Goal: Task Accomplishment & Management: Manage account settings

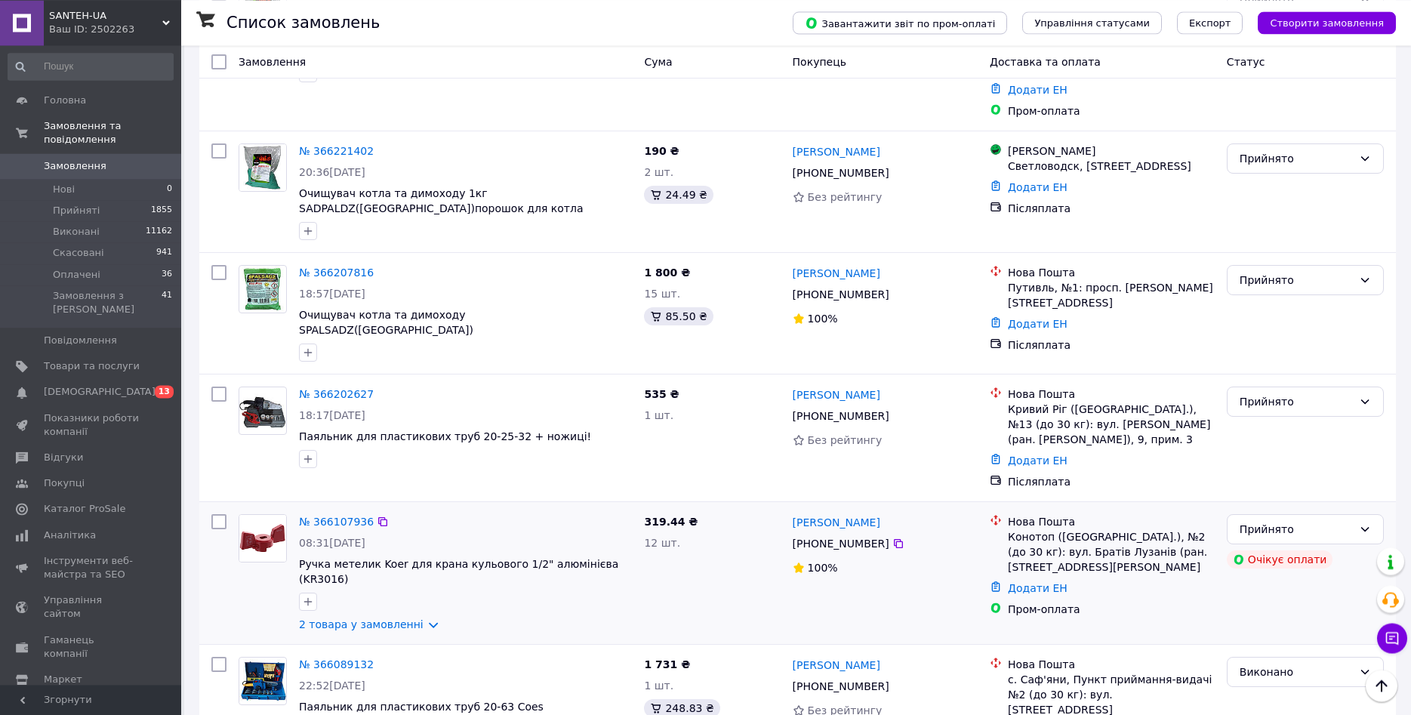
scroll to position [1617, 0]
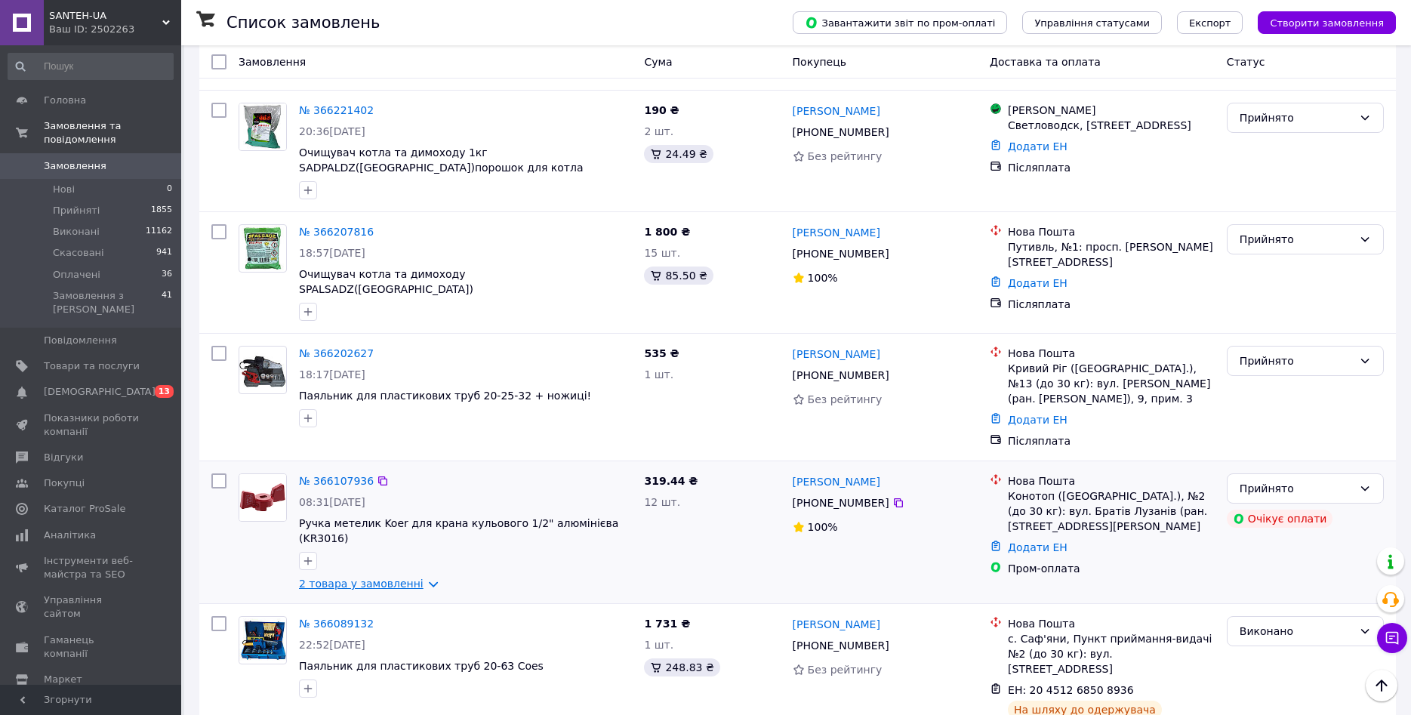
click at [405, 577] on link "2 товара у замовленні" at bounding box center [361, 583] width 125 height 12
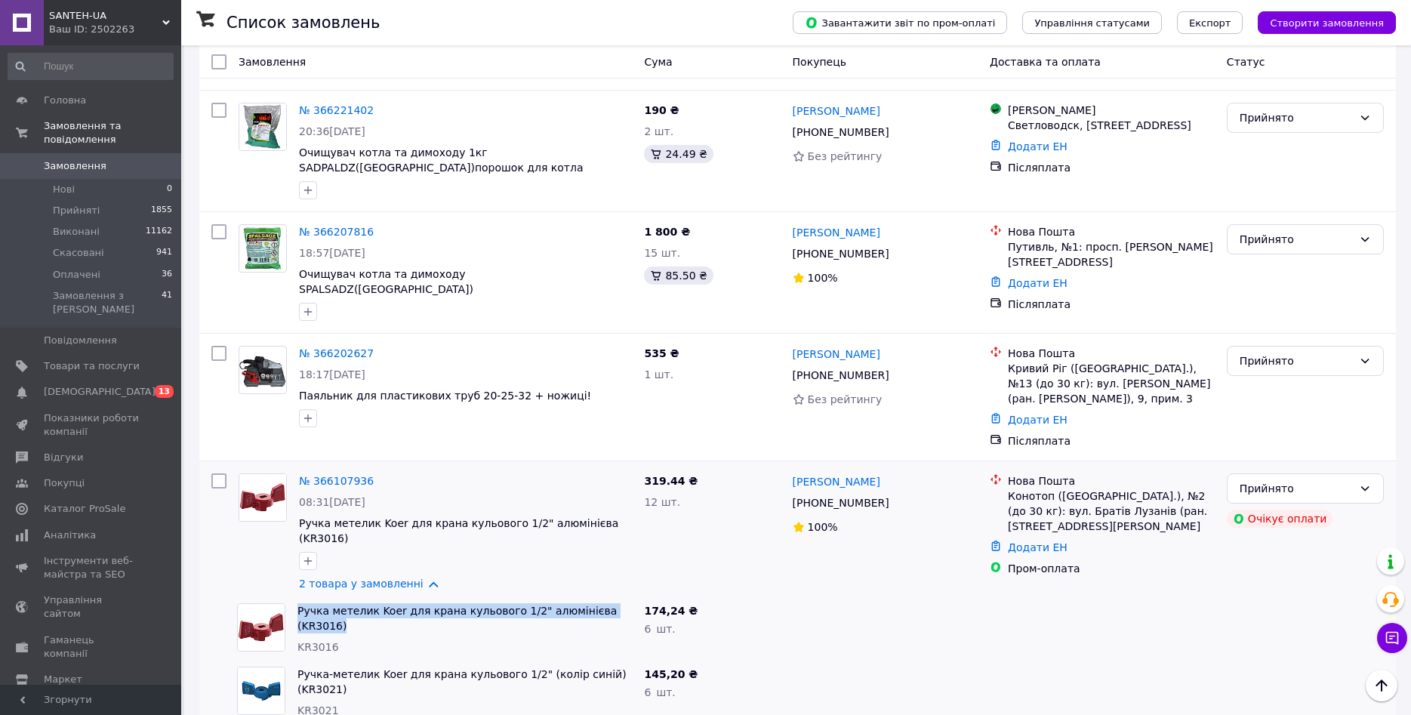
drag, startPoint x: 624, startPoint y: 427, endPoint x: 297, endPoint y: 435, distance: 326.9
click at [297, 603] on span "Ручка метелик Koer для крана кульового 1/2" алюмінієва (KR3016)" at bounding box center [464, 618] width 334 height 30
copy link "Ручка метелик Koer для крана кульового 1/2" алюмінієва (KR3016)"
click at [229, 340] on div at bounding box center [218, 397] width 27 height 115
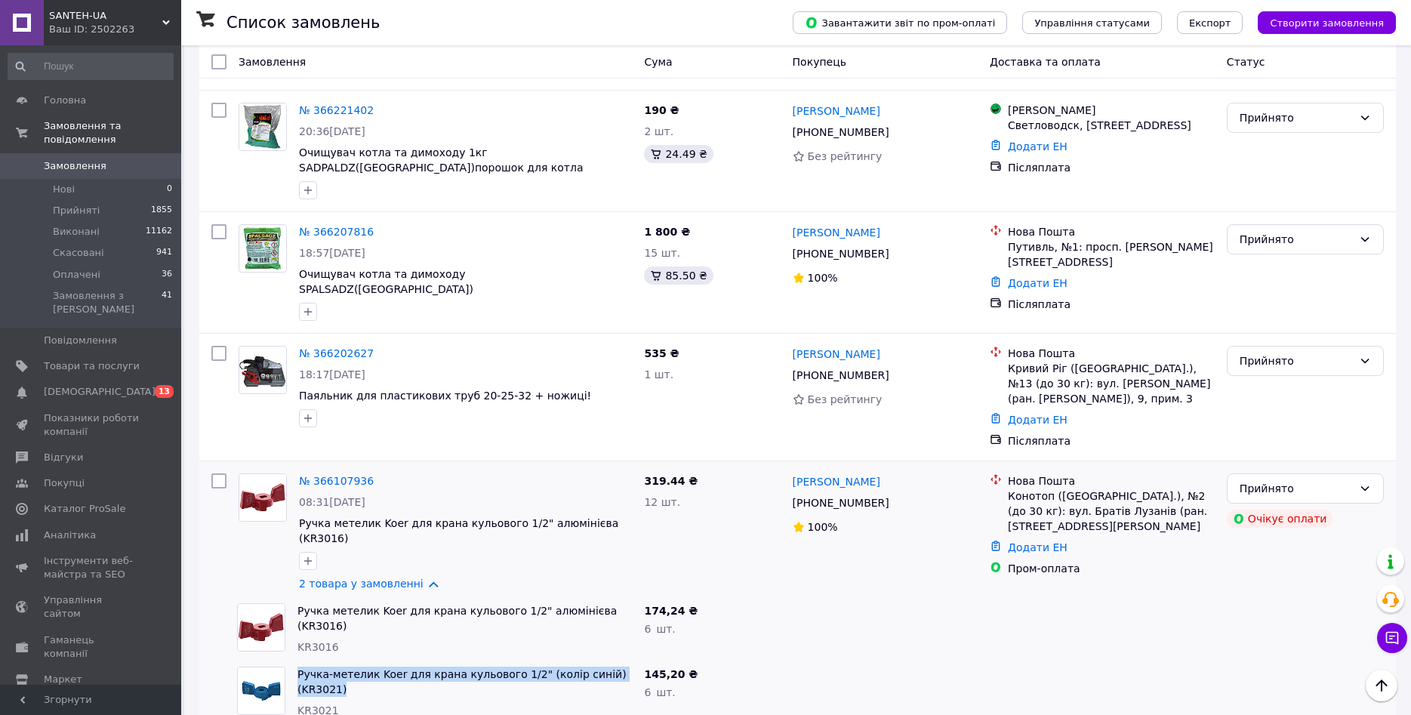
drag, startPoint x: 629, startPoint y: 494, endPoint x: 289, endPoint y: 491, distance: 339.7
click at [297, 642] on span "Ручка-метелик Koer для крана кульового 1/2" (колір синій) (KR3021)" at bounding box center [464, 682] width 334 height 30
copy div "Ручка-метелик Koer для крана кульового 1/2" (колір синій) (KR3021)"
click at [562, 642] on div "KR3021" at bounding box center [464, 710] width 334 height 15
drag, startPoint x: 505, startPoint y: 526, endPoint x: 716, endPoint y: 517, distance: 210.8
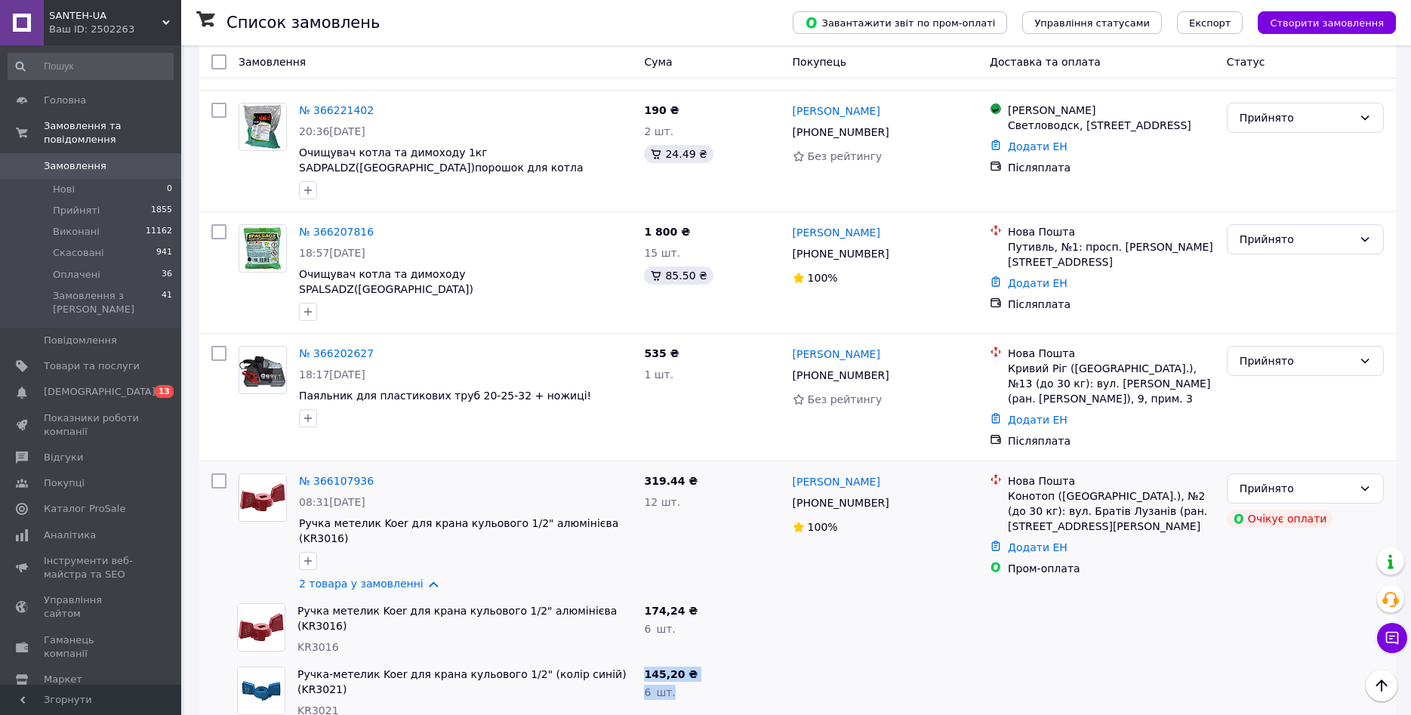
click at [709, 642] on div "Ручка-метелик Koer для крана кульового 1/2" (колір синій) (KR3021) KR3021 145,2…" at bounding box center [797, 692] width 1184 height 63
click at [728, 642] on div "145,20 ₴ 6   шт." at bounding box center [712, 692] width 148 height 63
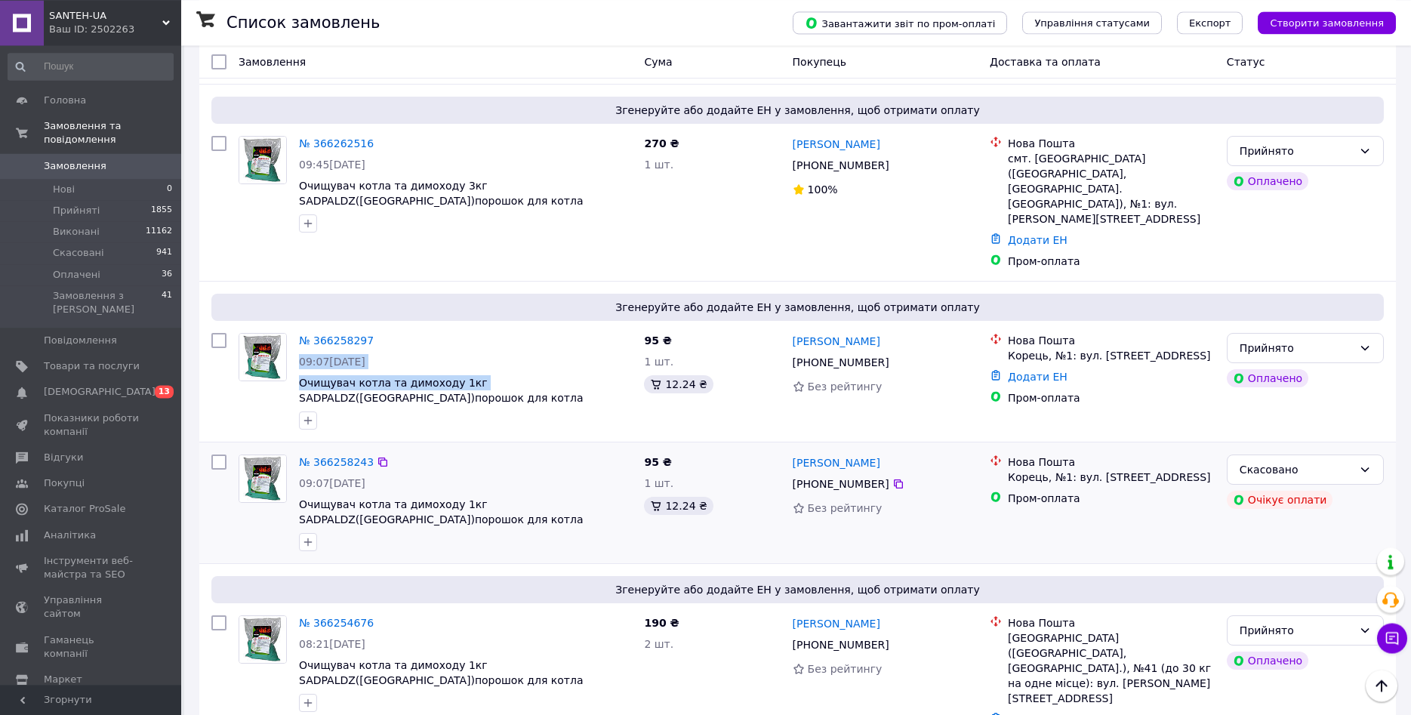
scroll to position [847, 0]
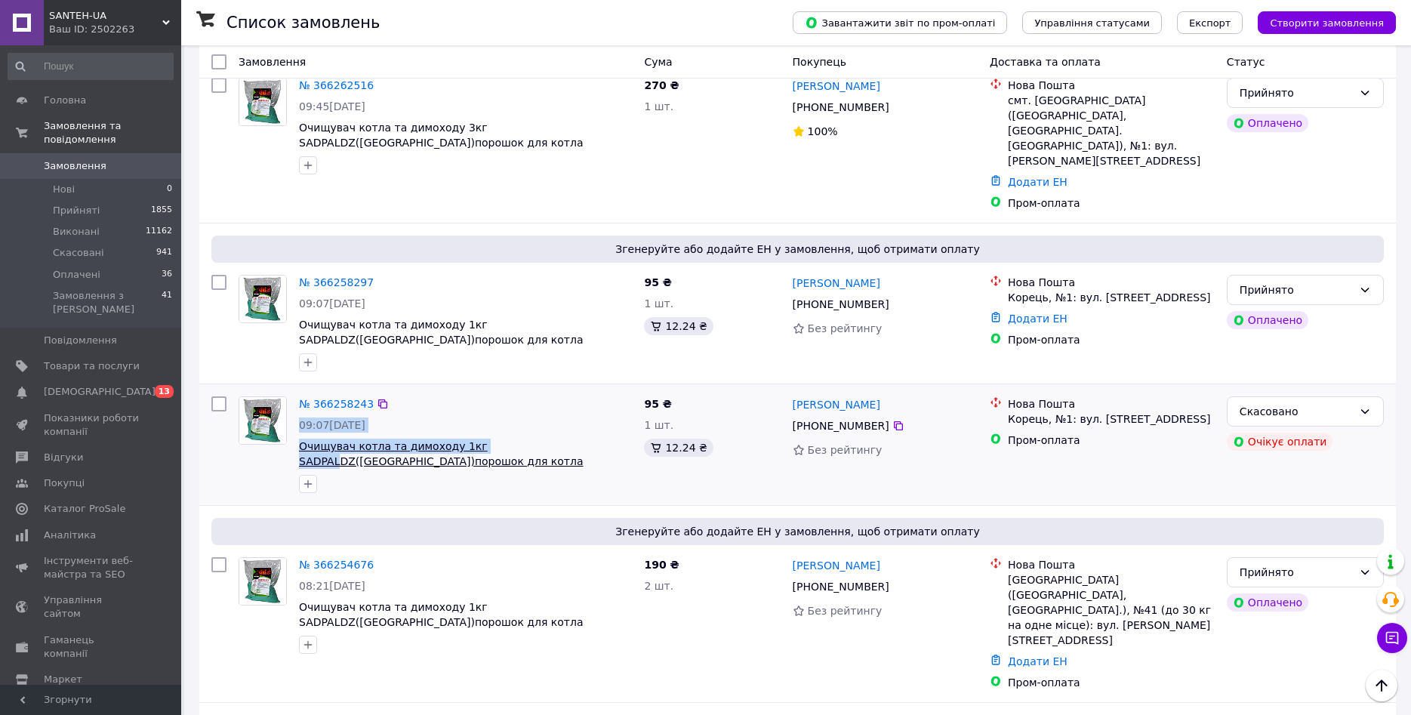
drag, startPoint x: 601, startPoint y: 488, endPoint x: 500, endPoint y: 345, distance: 175.5
click at [589, 472] on div at bounding box center [465, 484] width 339 height 24
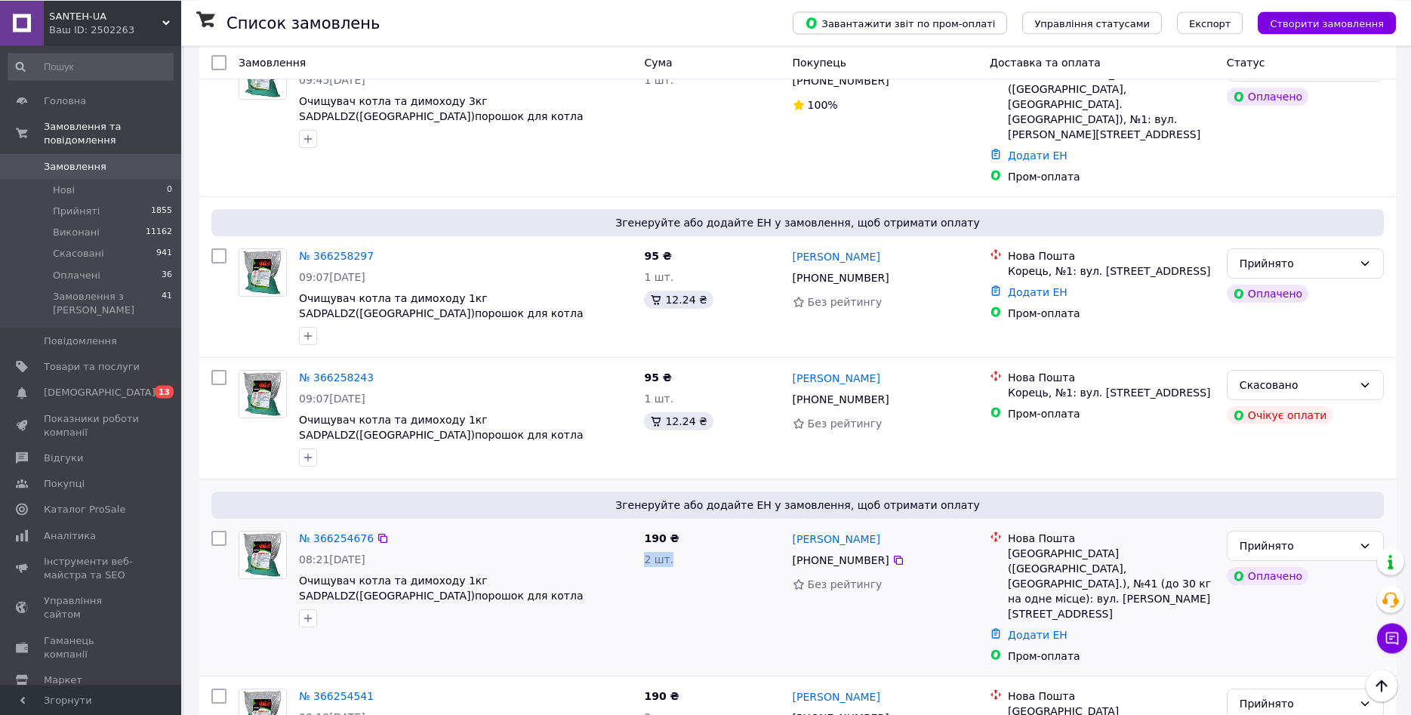
scroll to position [924, 0]
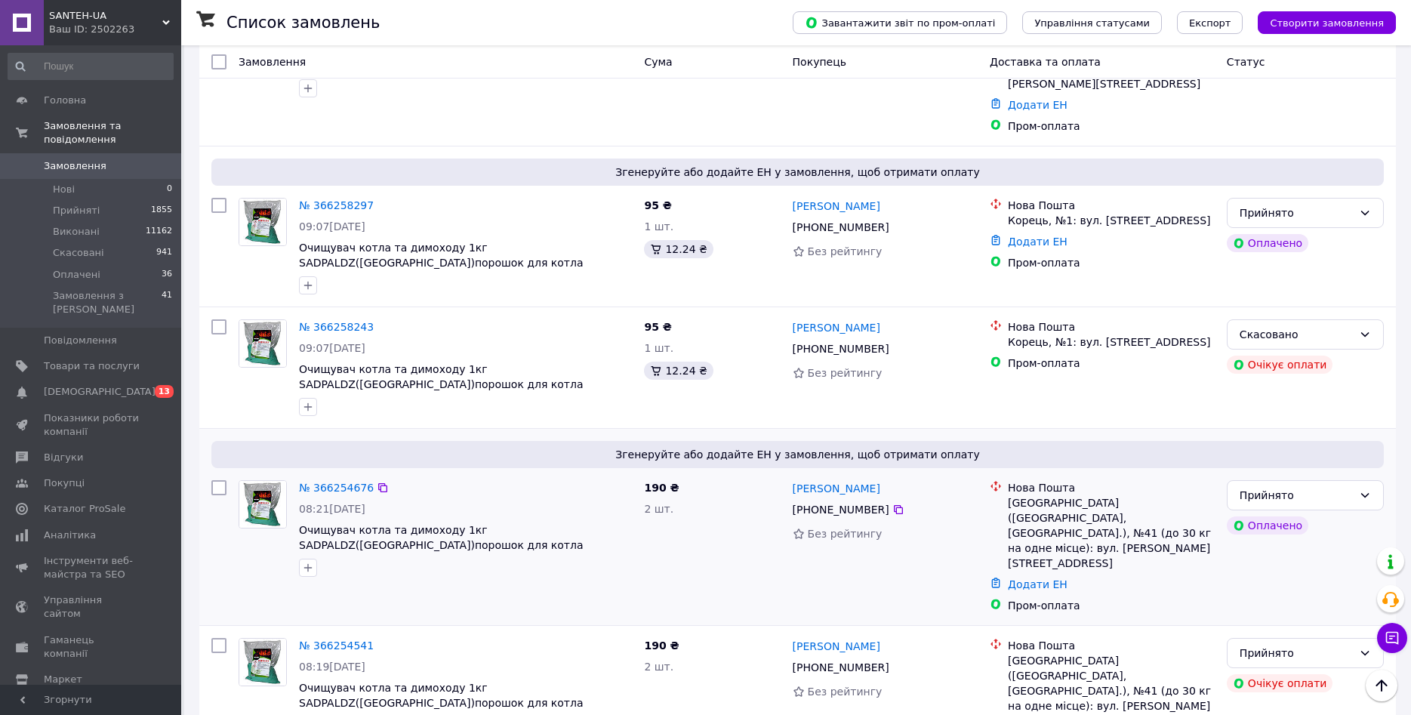
drag, startPoint x: 547, startPoint y: 459, endPoint x: 699, endPoint y: 485, distance: 154.6
click at [699, 485] on div "190 ₴ 2 шт." at bounding box center [712, 546] width 148 height 145
click at [686, 474] on div "190 ₴ 2 шт." at bounding box center [712, 546] width 148 height 145
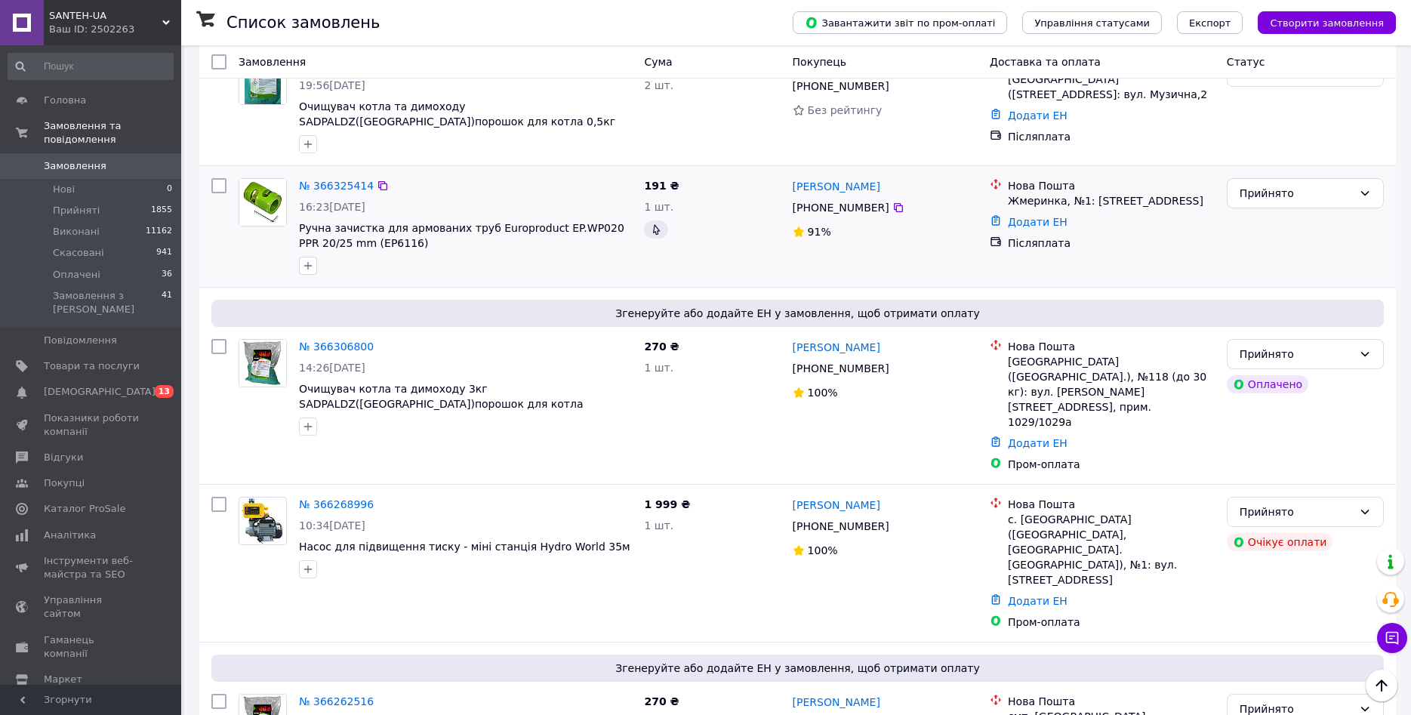
scroll to position [0, 0]
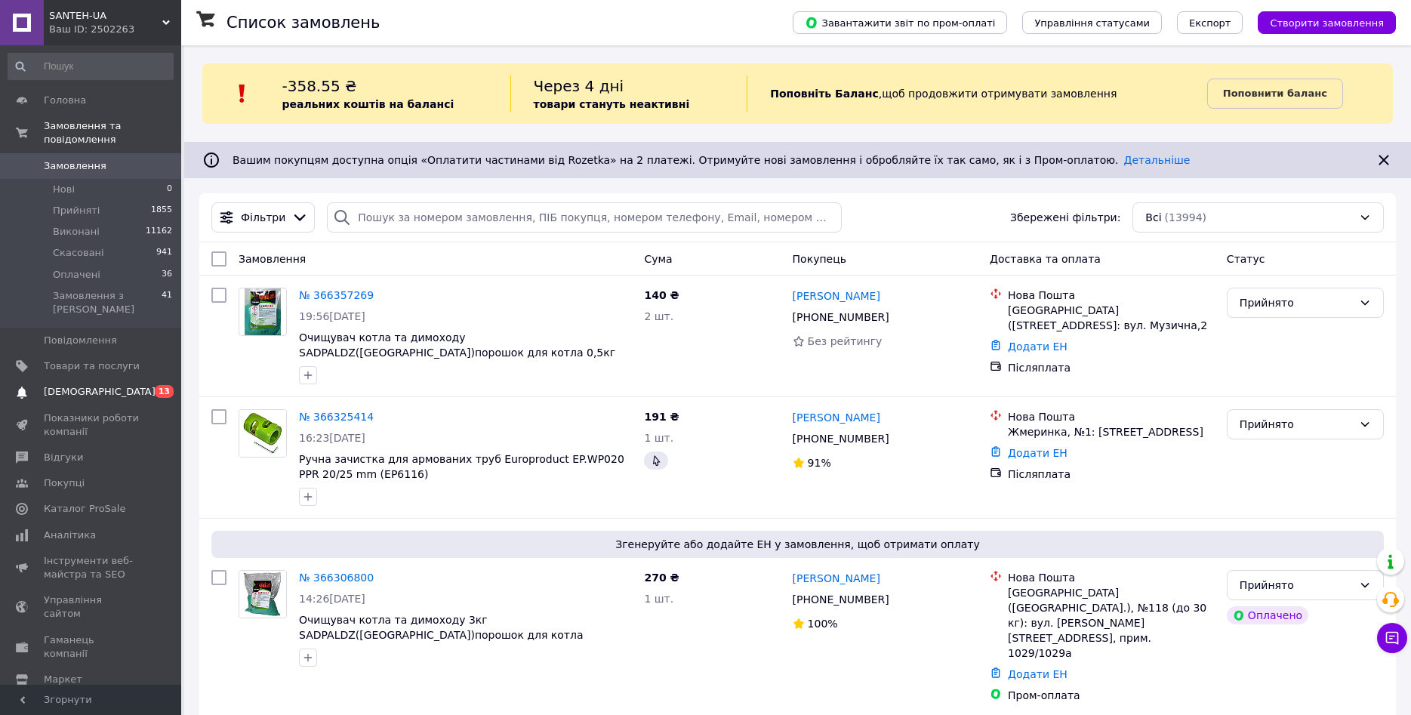
click at [134, 385] on span "[DEMOGRAPHIC_DATA]" at bounding box center [92, 392] width 96 height 14
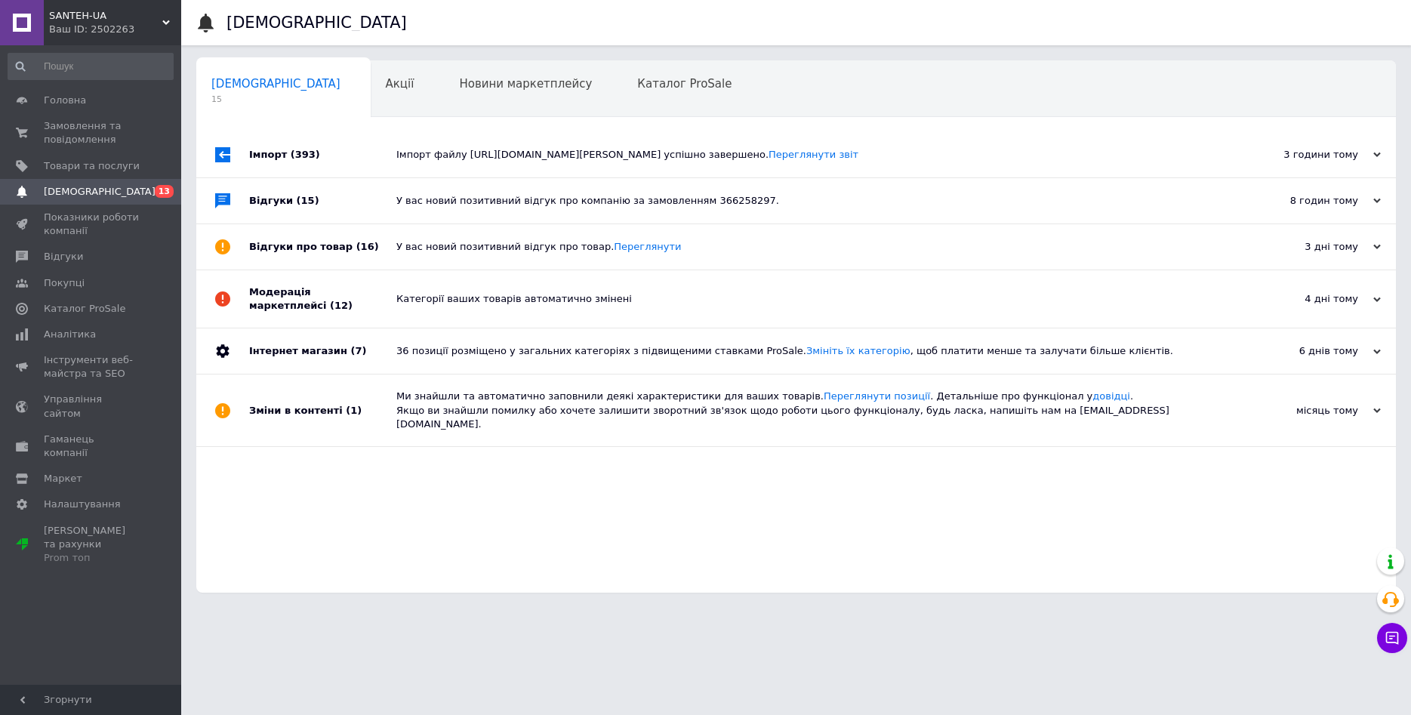
click at [459, 219] on div "У вас новий позитивний відгук про компанію за замовленням 366258297." at bounding box center [812, 200] width 833 height 45
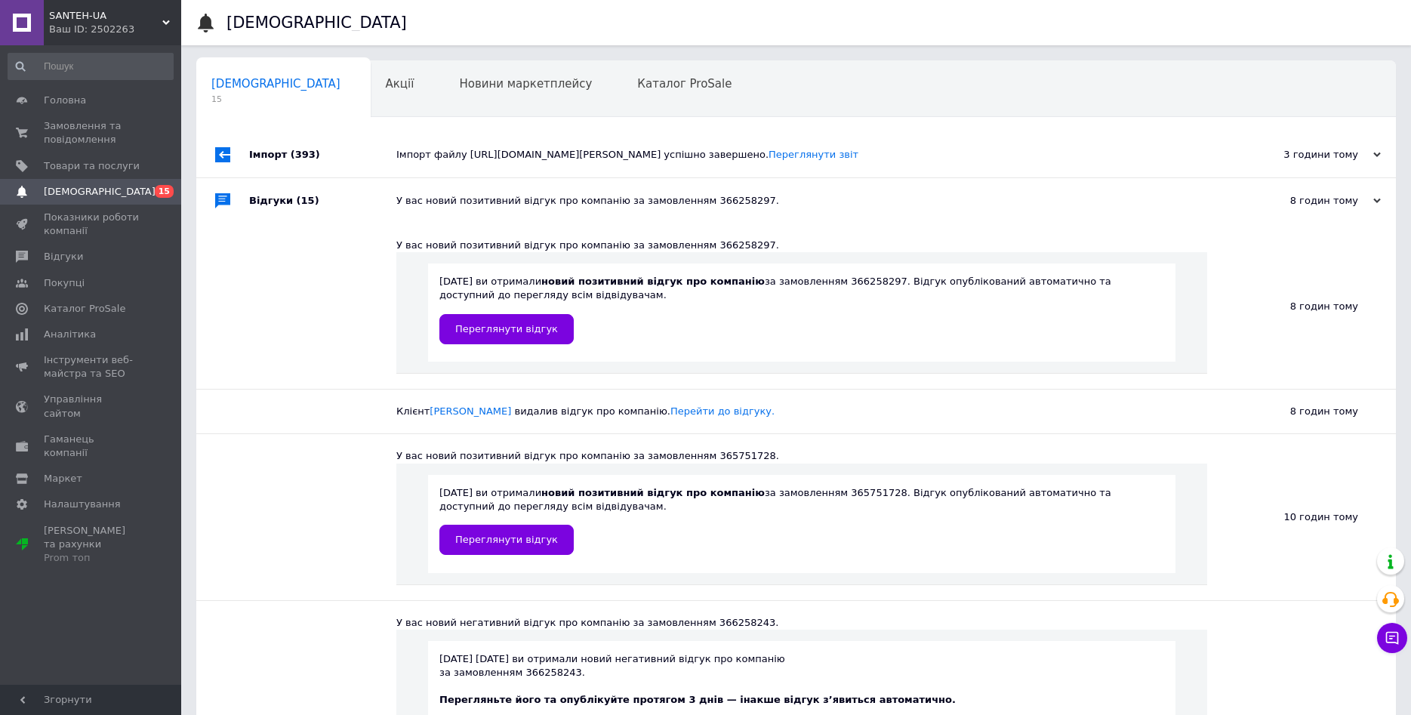
click at [450, 159] on div "Імпорт файлу [URL][DOMAIN_NAME][PERSON_NAME] успішно завершено. Переглянути звіт" at bounding box center [812, 155] width 833 height 14
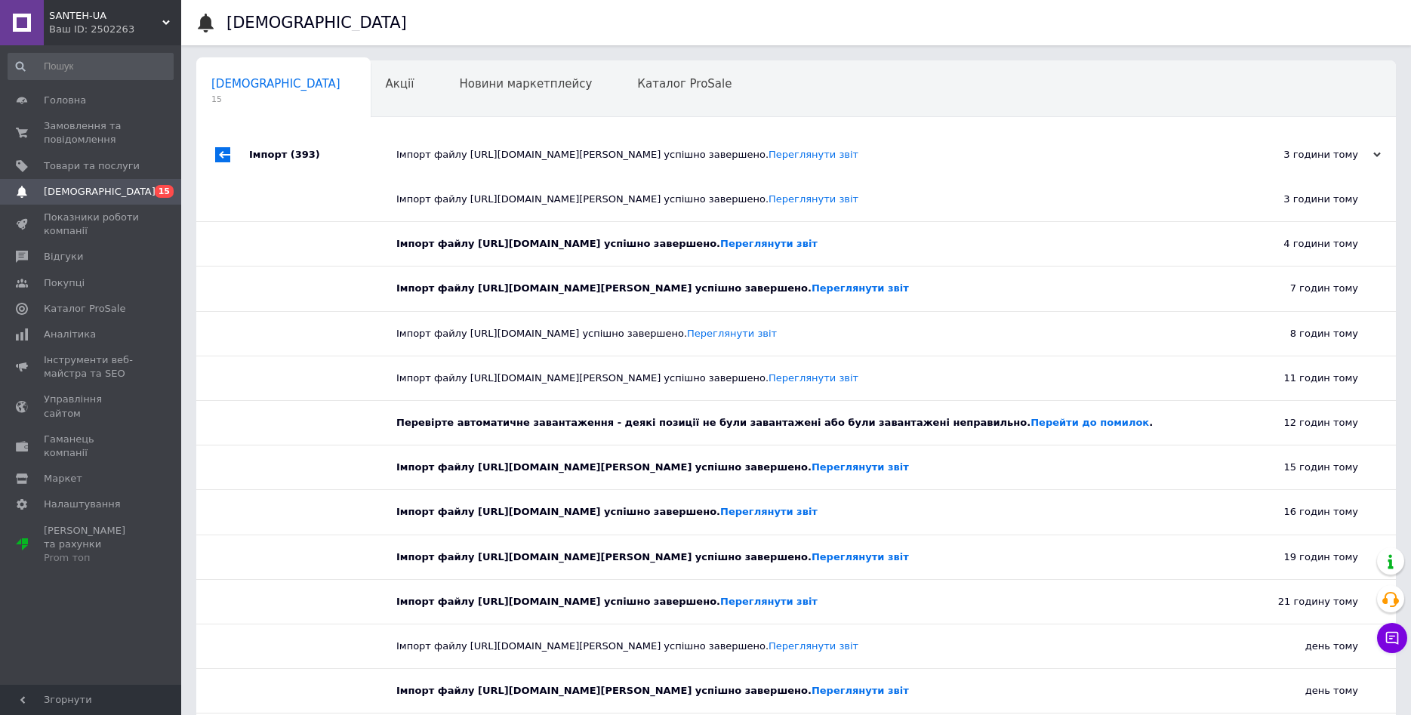
click at [430, 172] on div "Імпорт файлу [URL][DOMAIN_NAME][PERSON_NAME] успішно завершено. Переглянути звіт" at bounding box center [812, 154] width 833 height 45
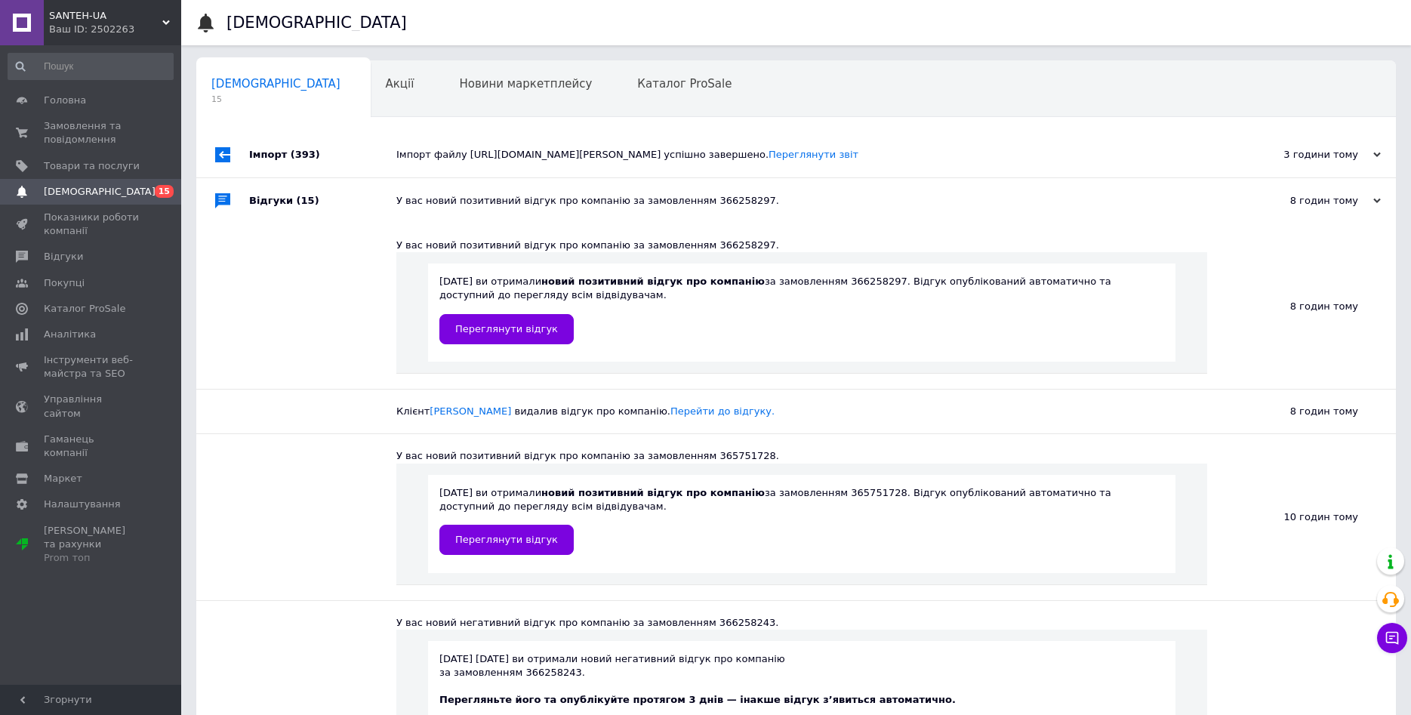
click at [399, 205] on div "У вас новий позитивний відгук про компанію за замовленням 366258297." at bounding box center [812, 201] width 833 height 14
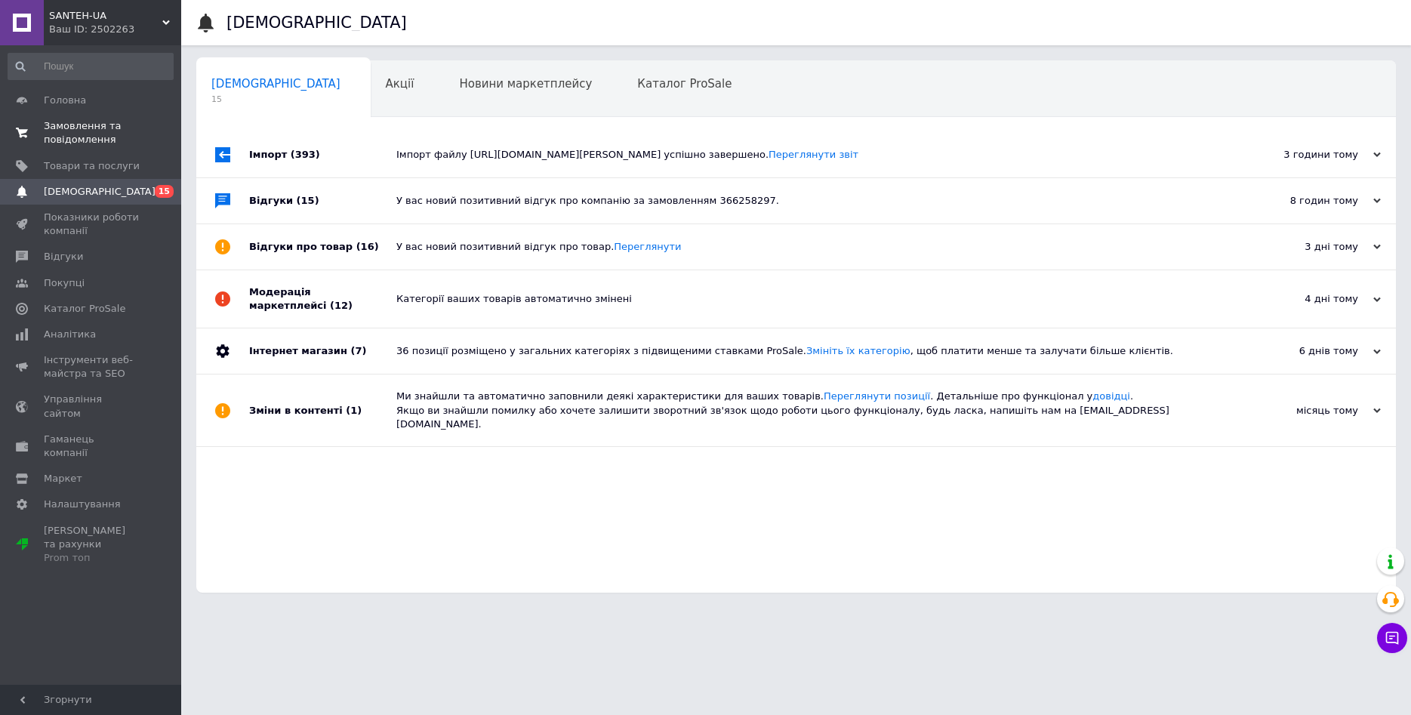
click at [104, 128] on span "Замовлення та повідомлення" at bounding box center [92, 132] width 96 height 27
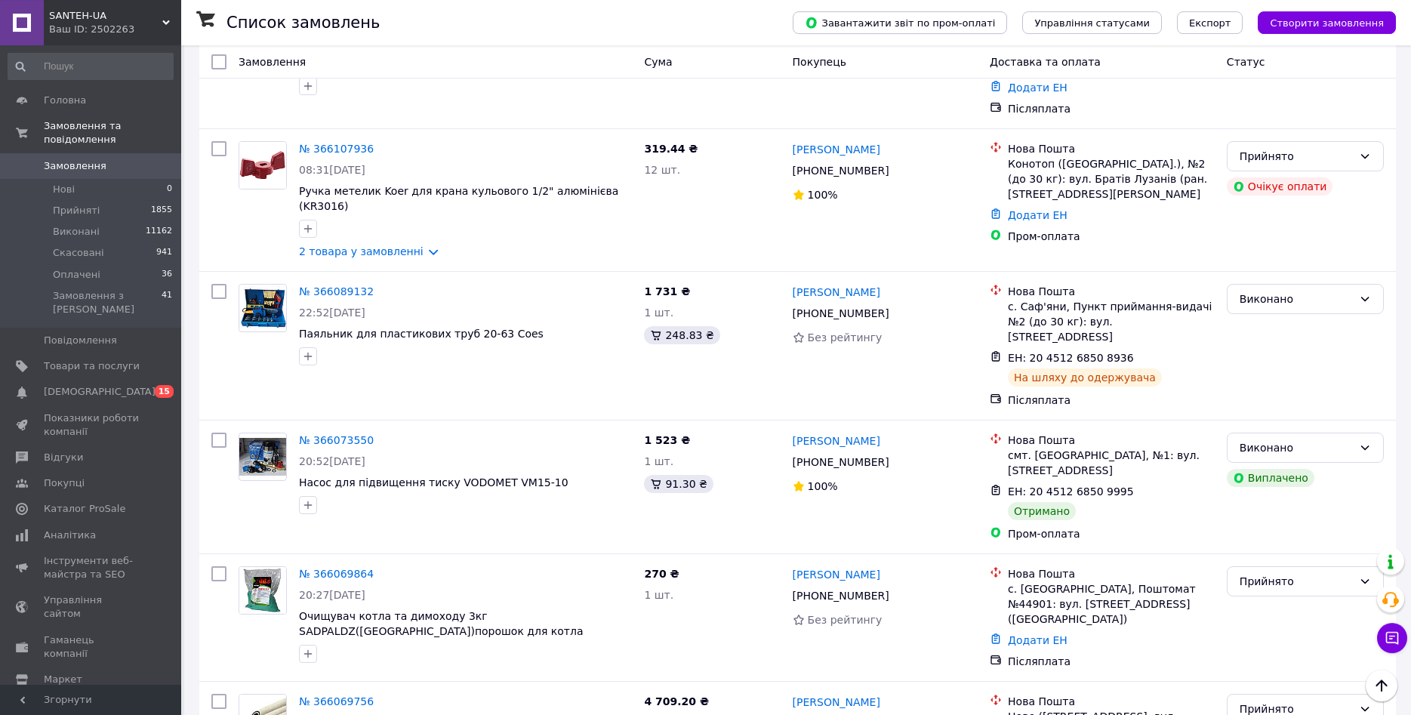
scroll to position [2002, 0]
